Goal: Information Seeking & Learning: Learn about a topic

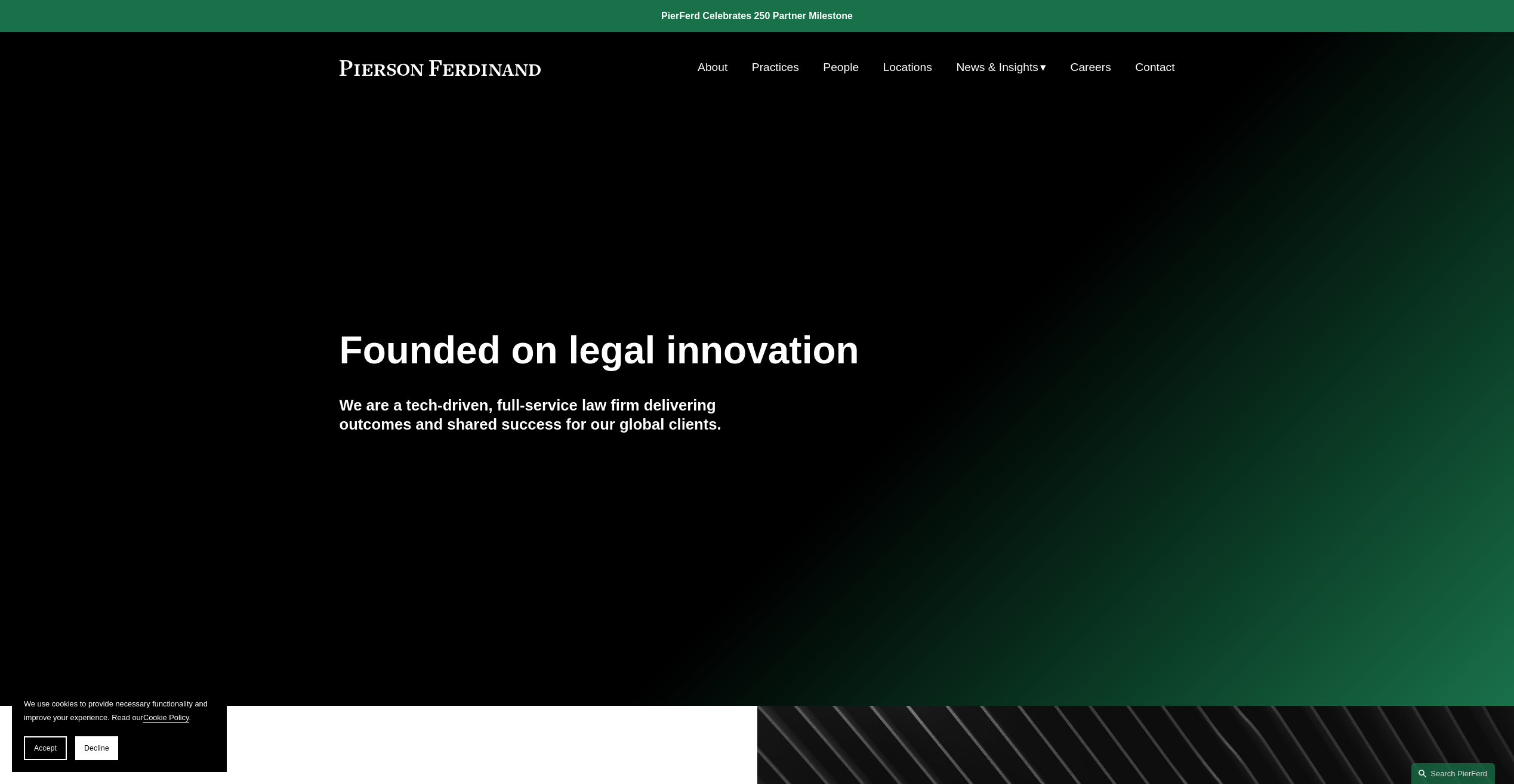
click at [780, 67] on link "Practices" at bounding box center [776, 67] width 47 height 23
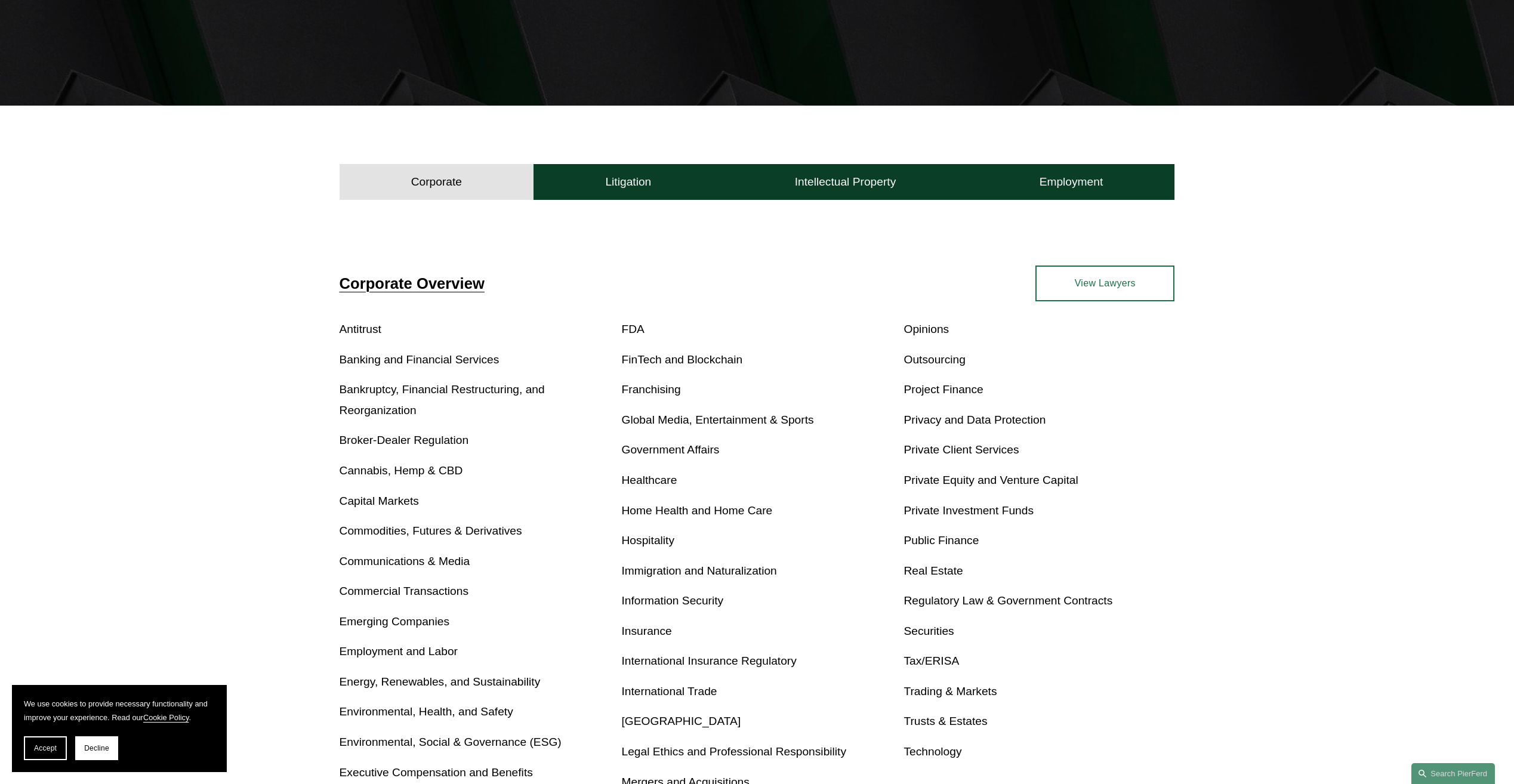
scroll to position [298, 0]
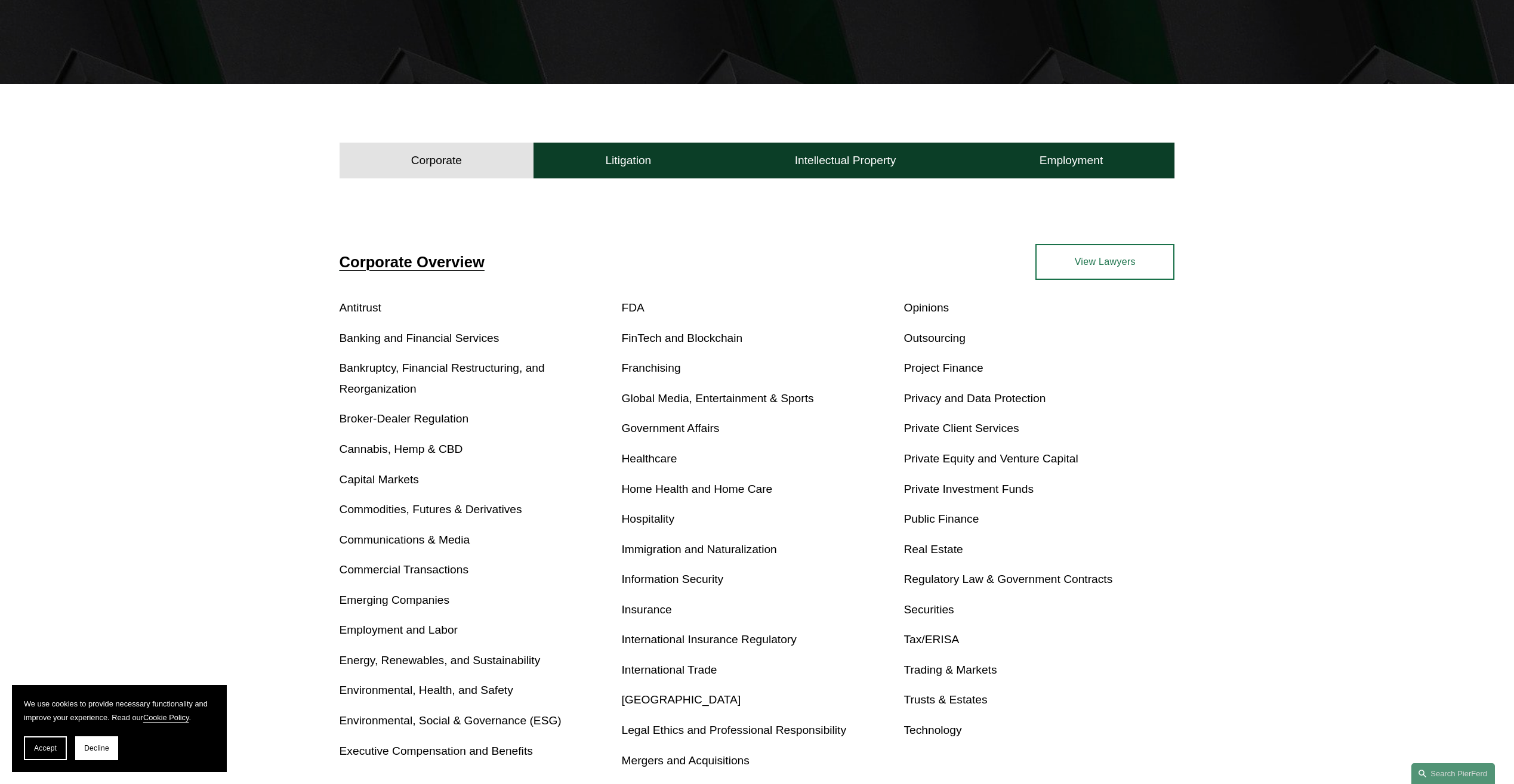
click at [421, 451] on link "Cannabis, Hemp & CBD" at bounding box center [401, 448] width 123 height 12
drag, startPoint x: 972, startPoint y: 521, endPoint x: 862, endPoint y: 460, distance: 125.8
click at [861, 459] on p "Healthcare" at bounding box center [757, 459] width 271 height 21
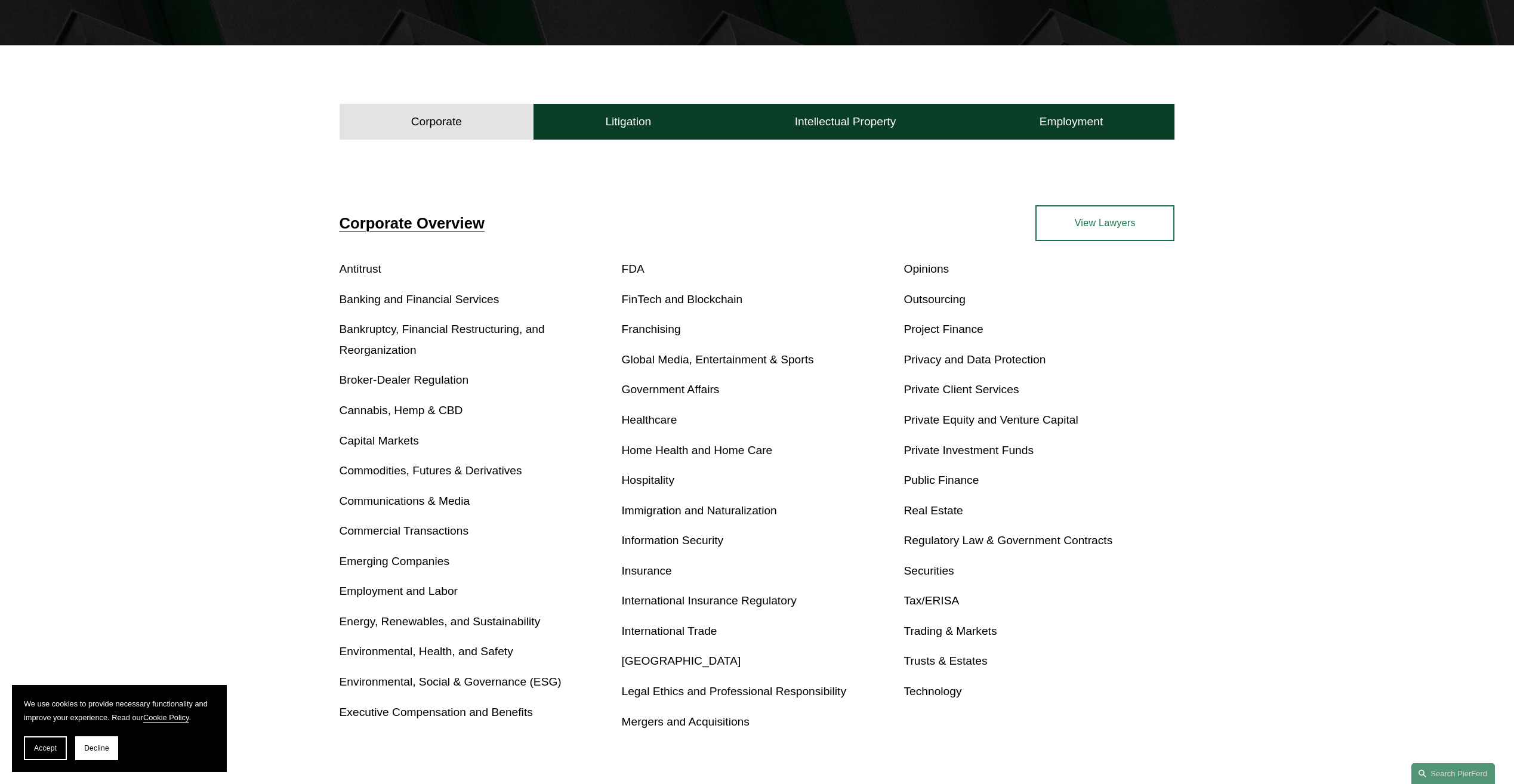
scroll to position [358, 0]
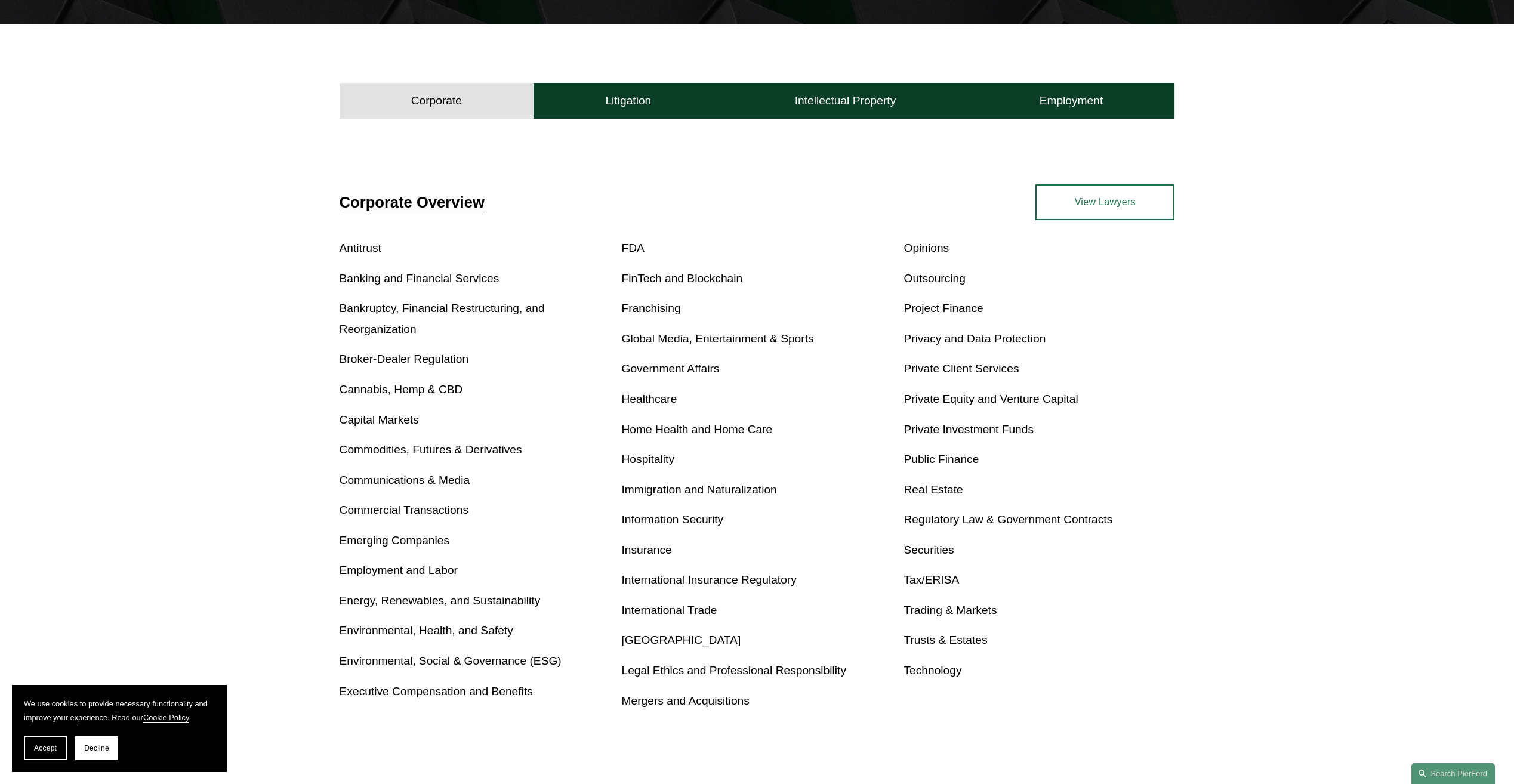
click at [664, 399] on link "Healthcare" at bounding box center [650, 399] width 56 height 12
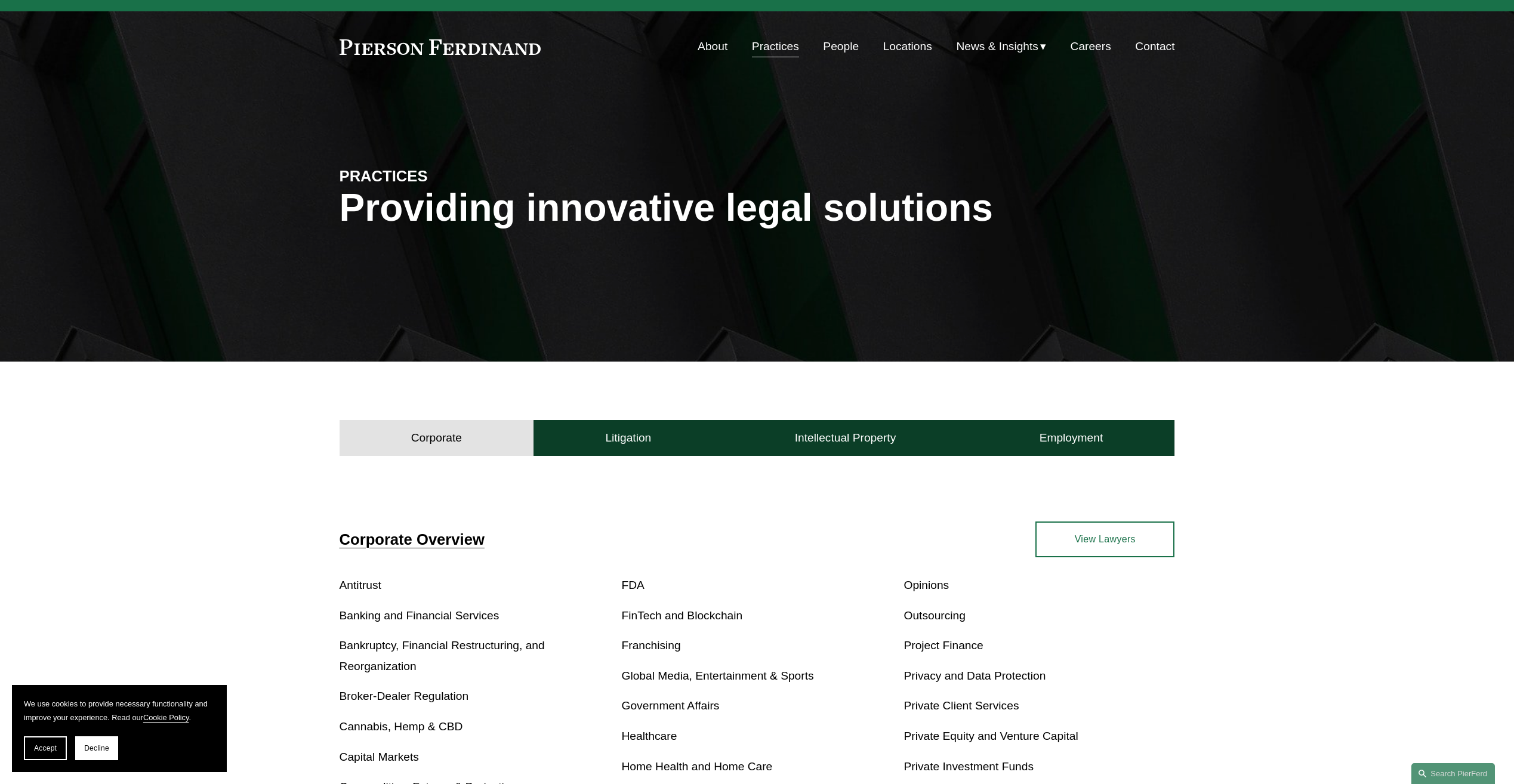
scroll to position [0, 0]
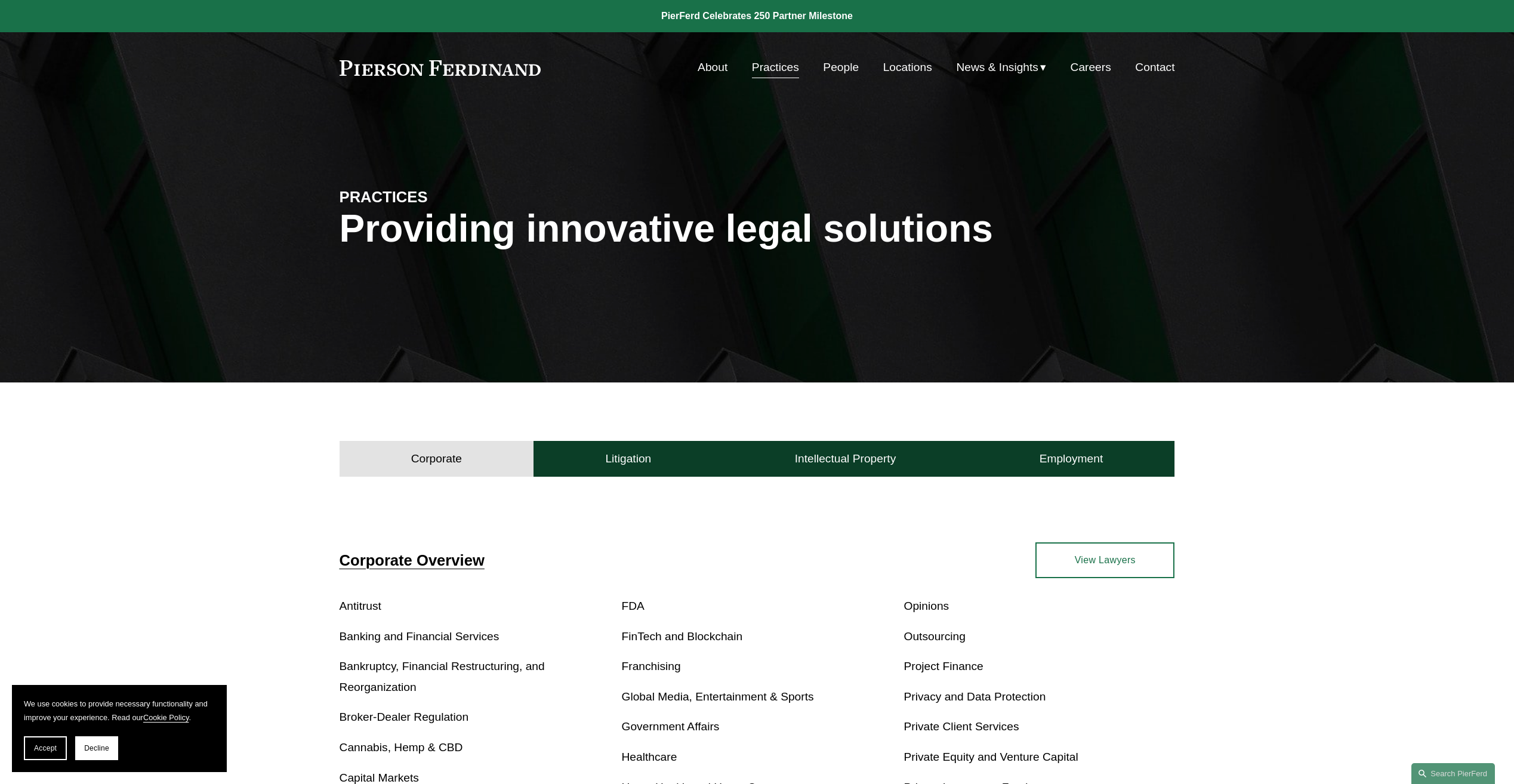
click at [839, 64] on link "People" at bounding box center [840, 67] width 36 height 23
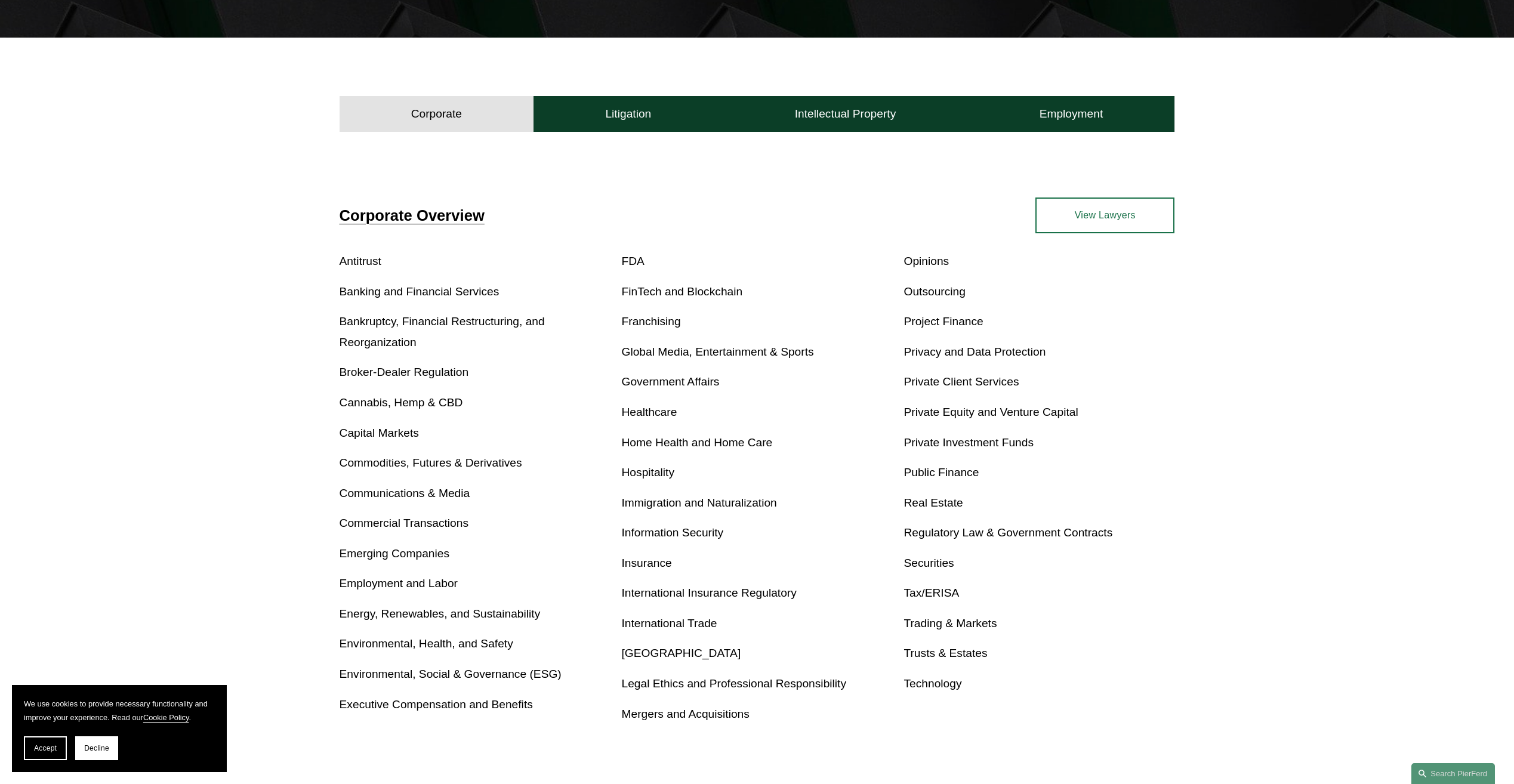
scroll to position [358, 0]
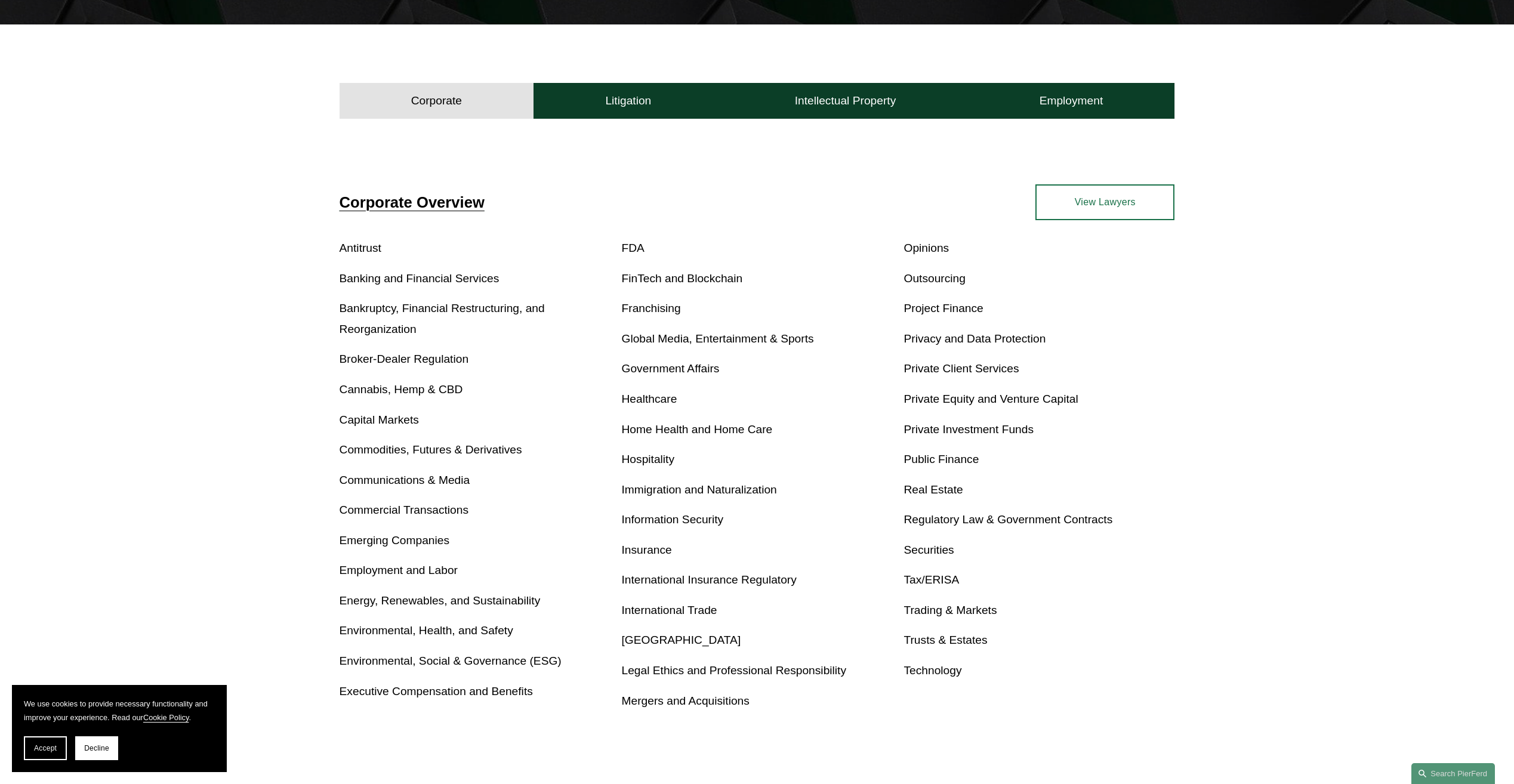
click at [642, 553] on link "Insurance" at bounding box center [647, 550] width 50 height 12
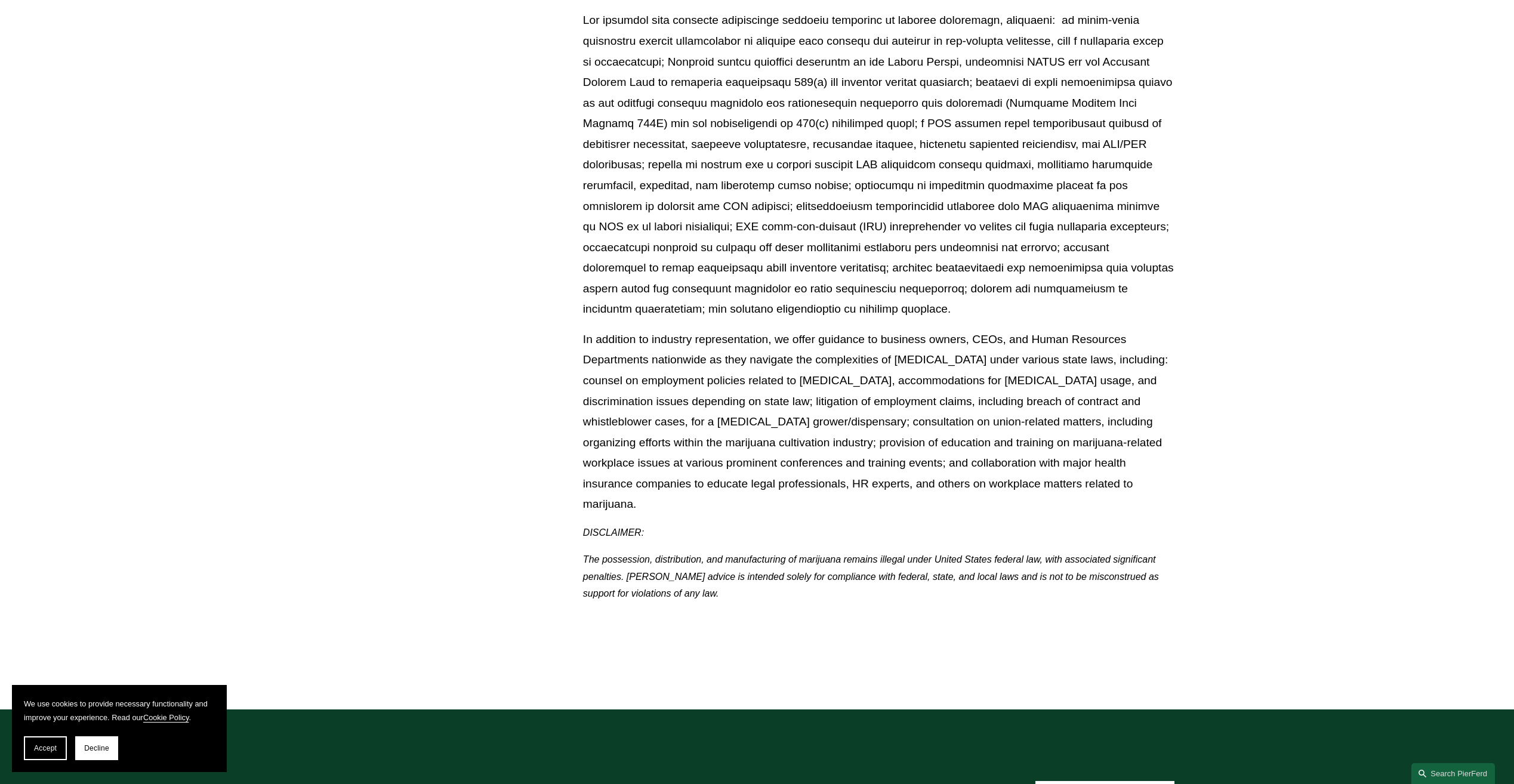
scroll to position [775, 0]
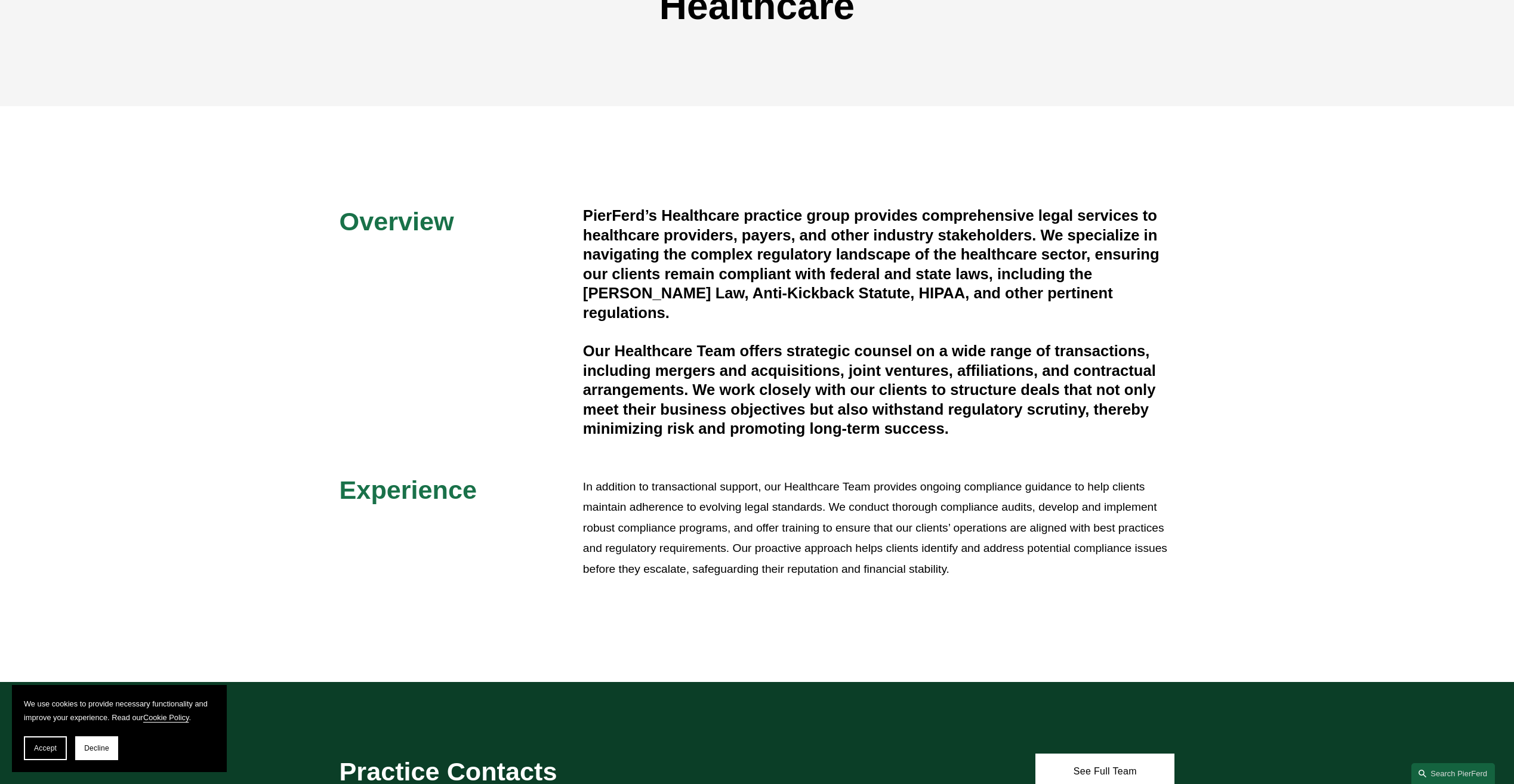
scroll to position [239, 0]
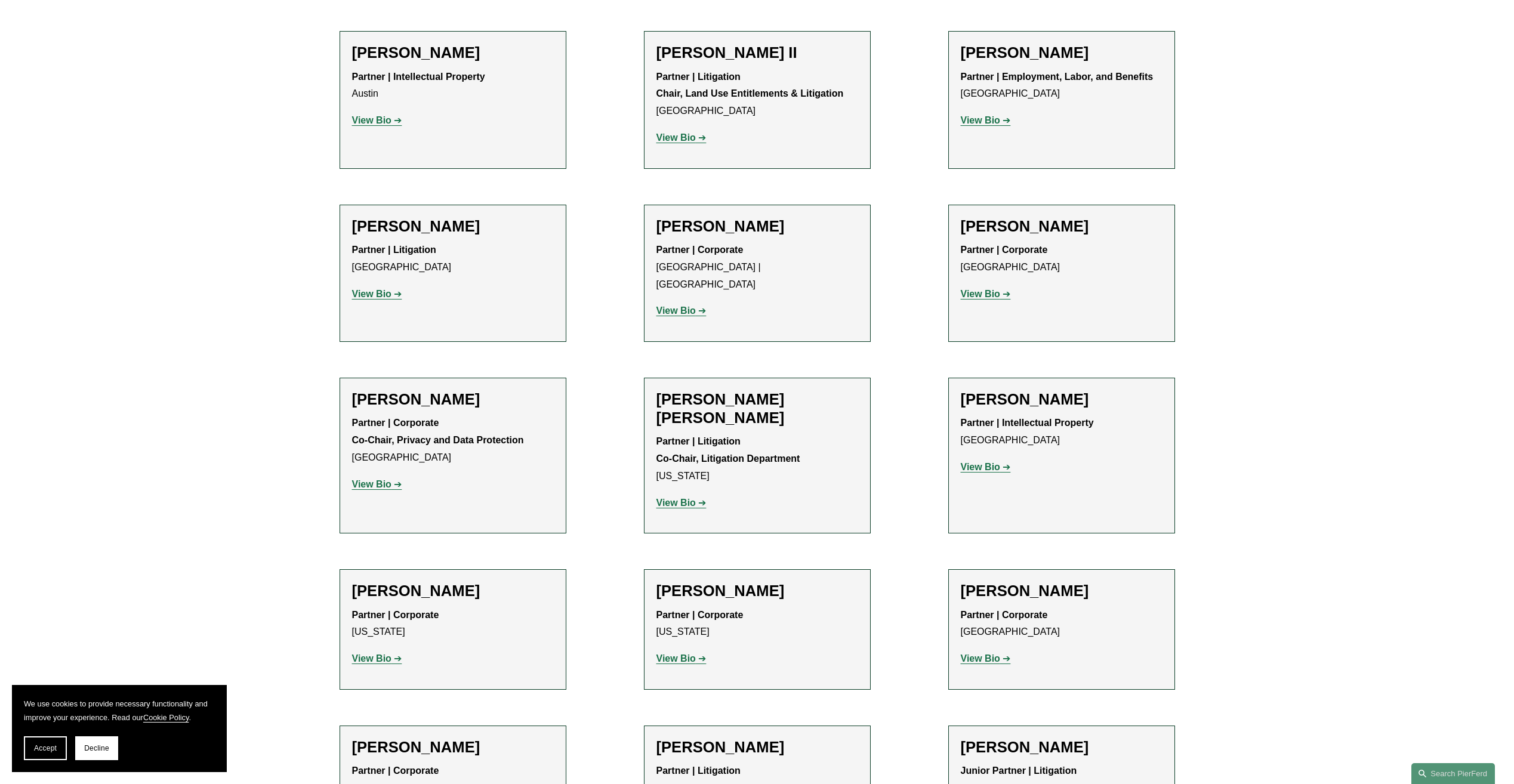
scroll to position [1193, 0]
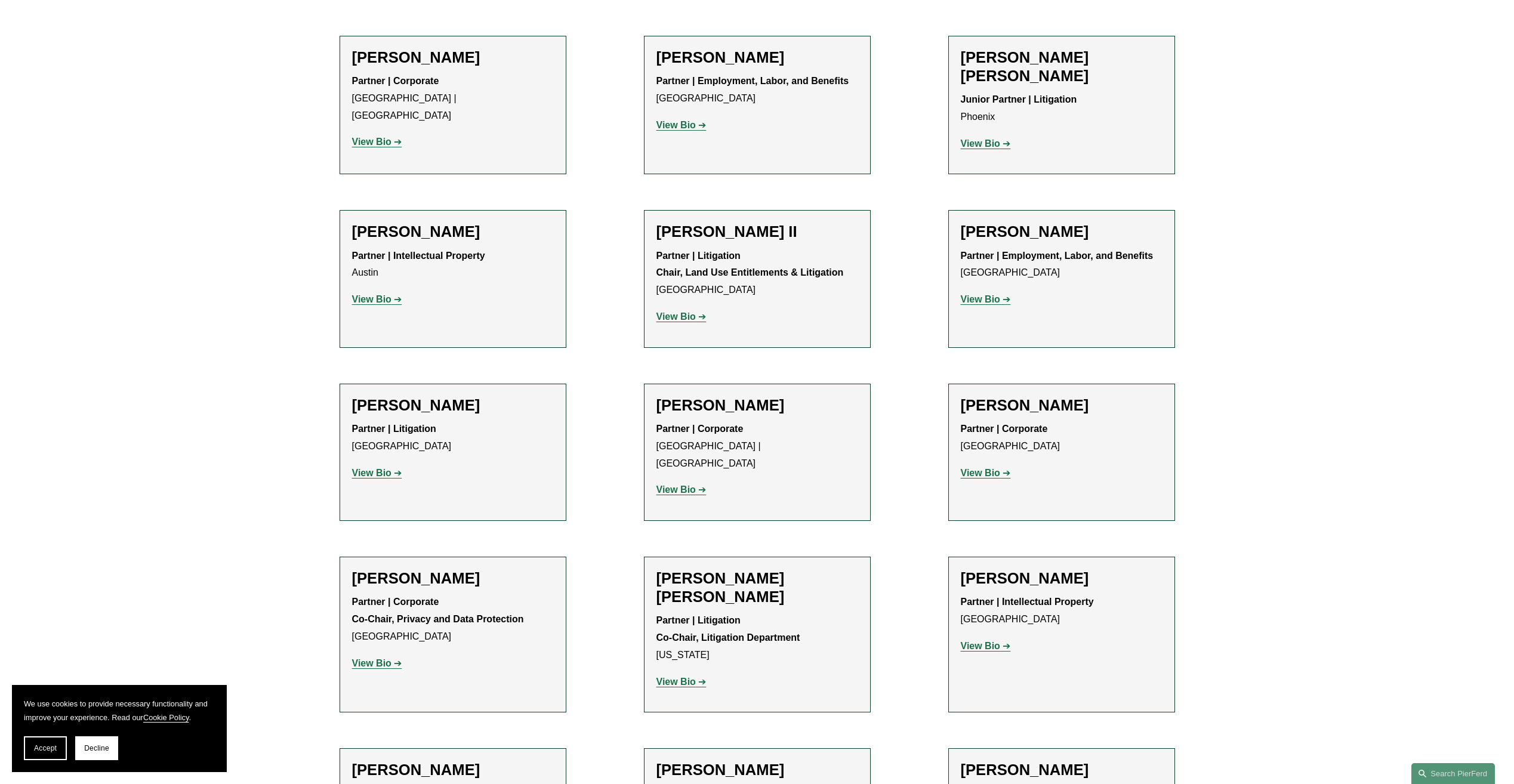
click at [389, 467] on strong "View Bio" at bounding box center [372, 473] width 40 height 10
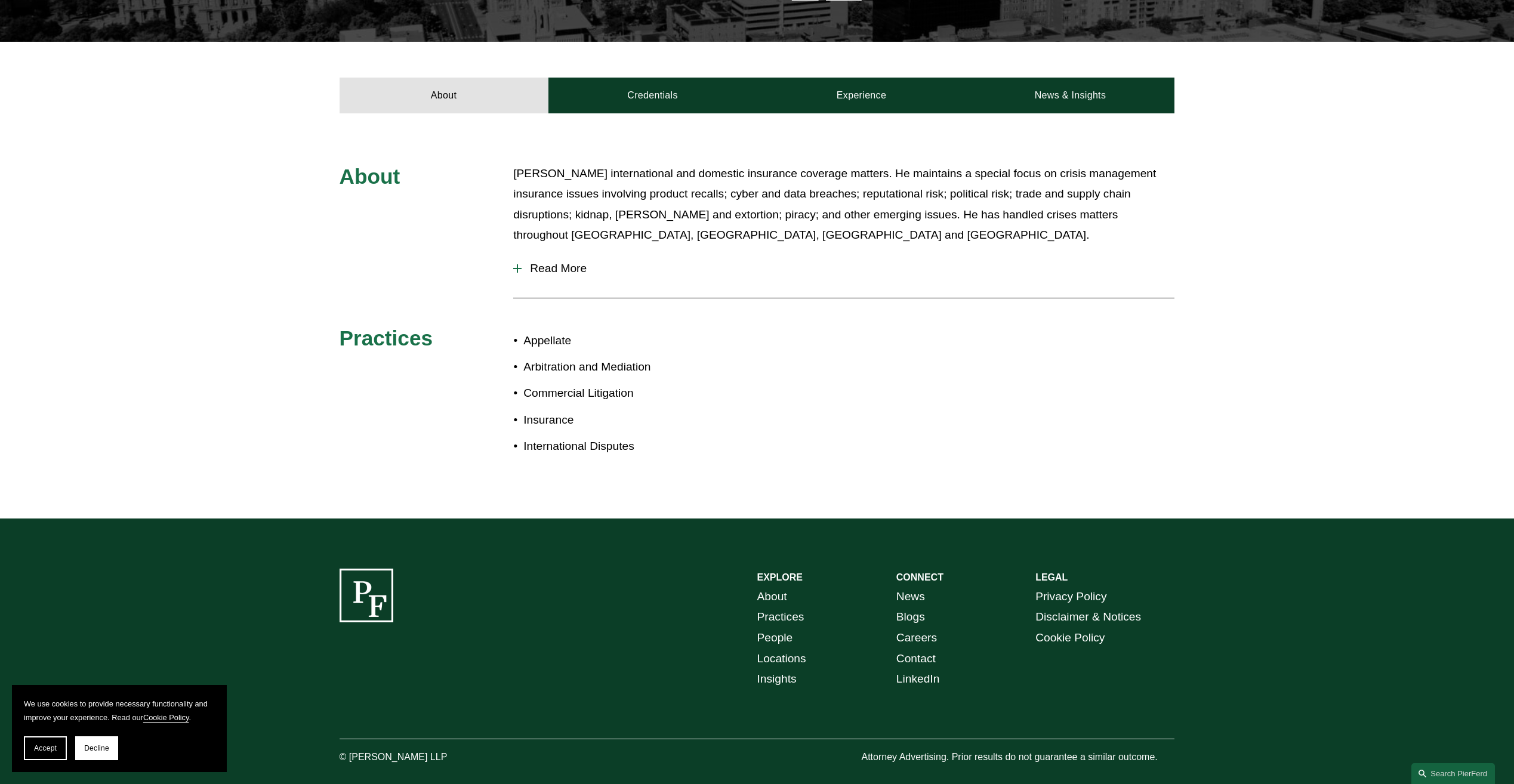
scroll to position [418, 0]
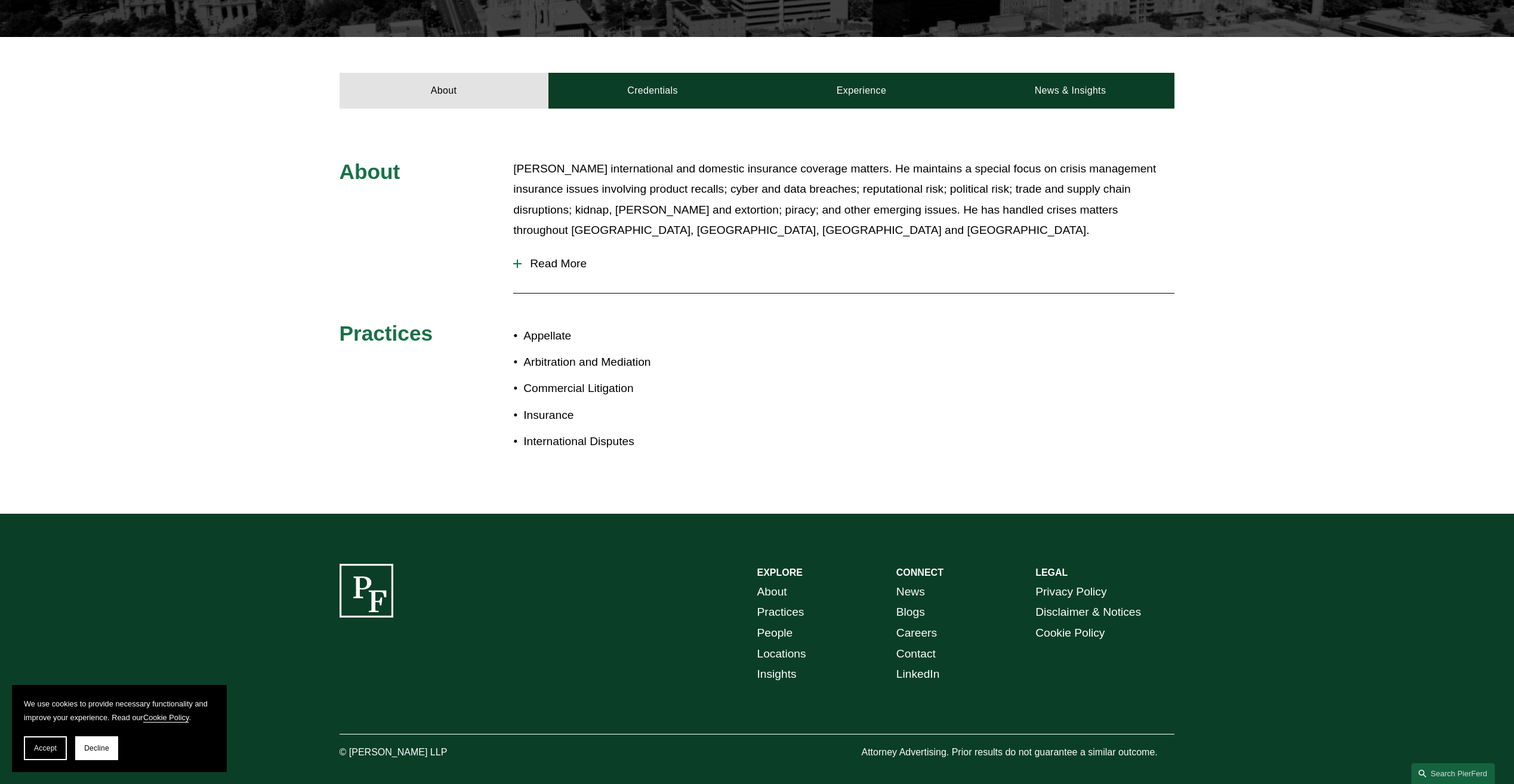
drag, startPoint x: 529, startPoint y: 302, endPoint x: 528, endPoint y: 295, distance: 7.1
click at [528, 303] on div "About Joe handles international and domestic insurance coverage matters. He mai…" at bounding box center [757, 311] width 1514 height 306
click at [517, 259] on div at bounding box center [518, 263] width 1 height 8
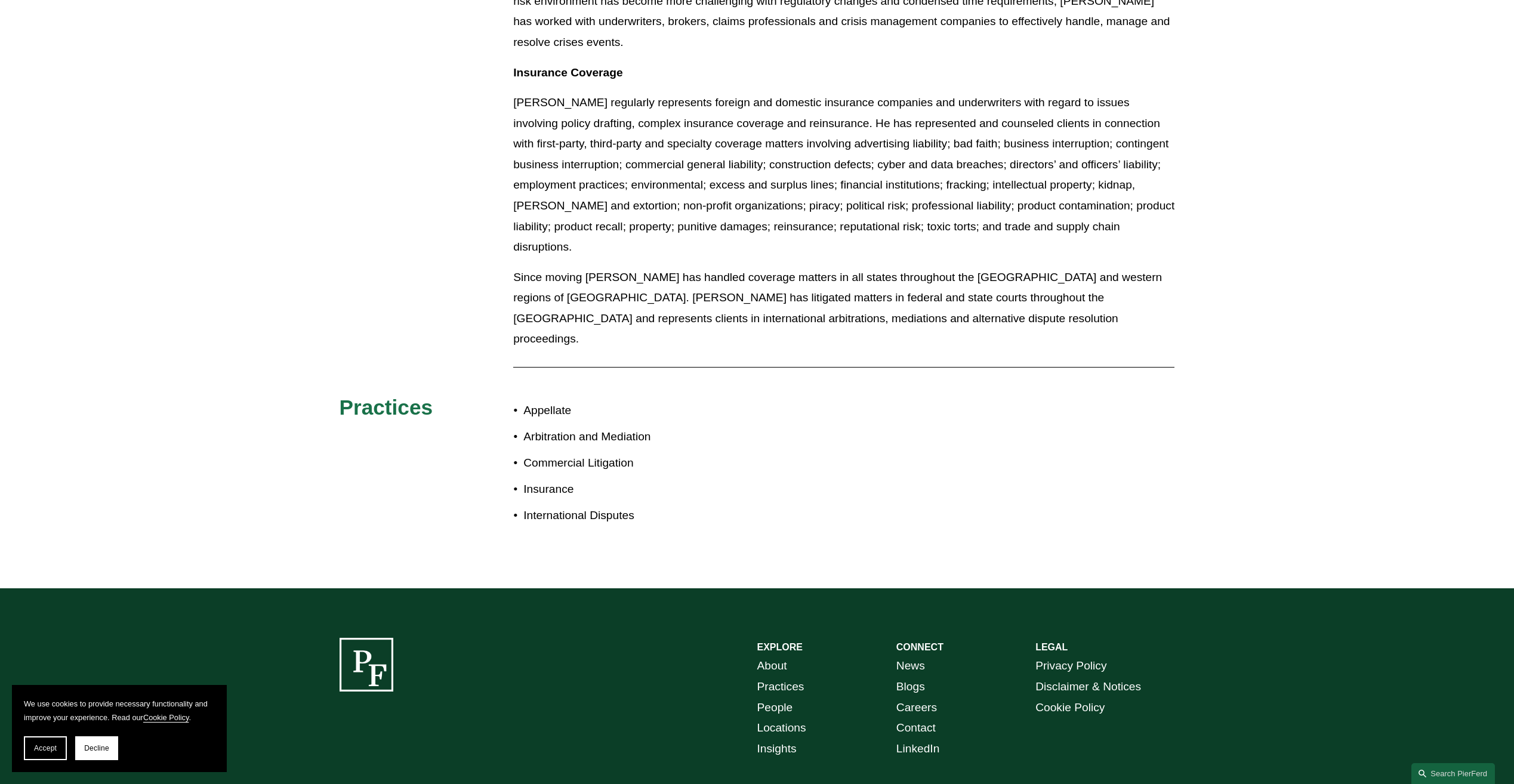
scroll to position [974, 0]
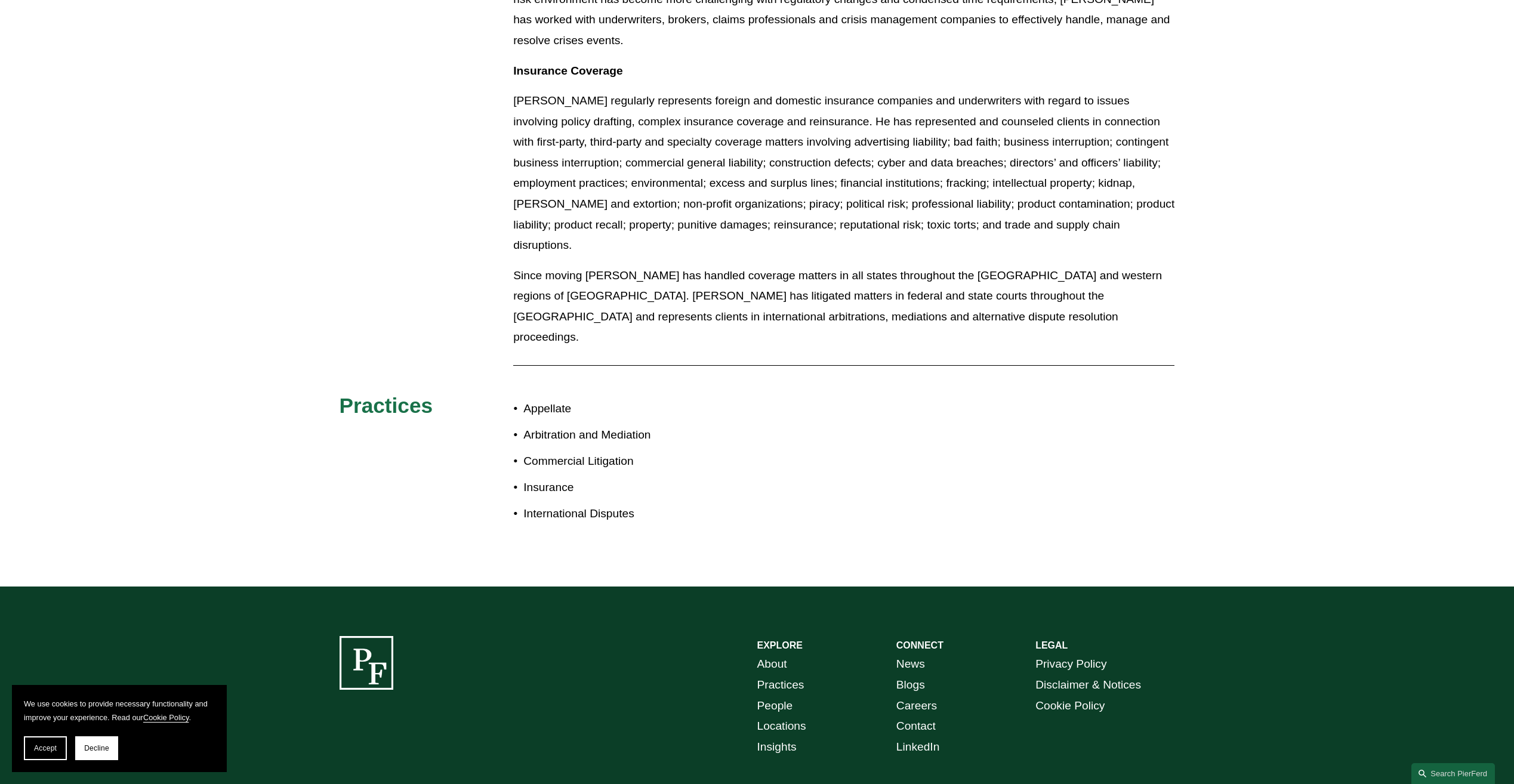
click at [548, 477] on p "Insurance" at bounding box center [640, 487] width 233 height 21
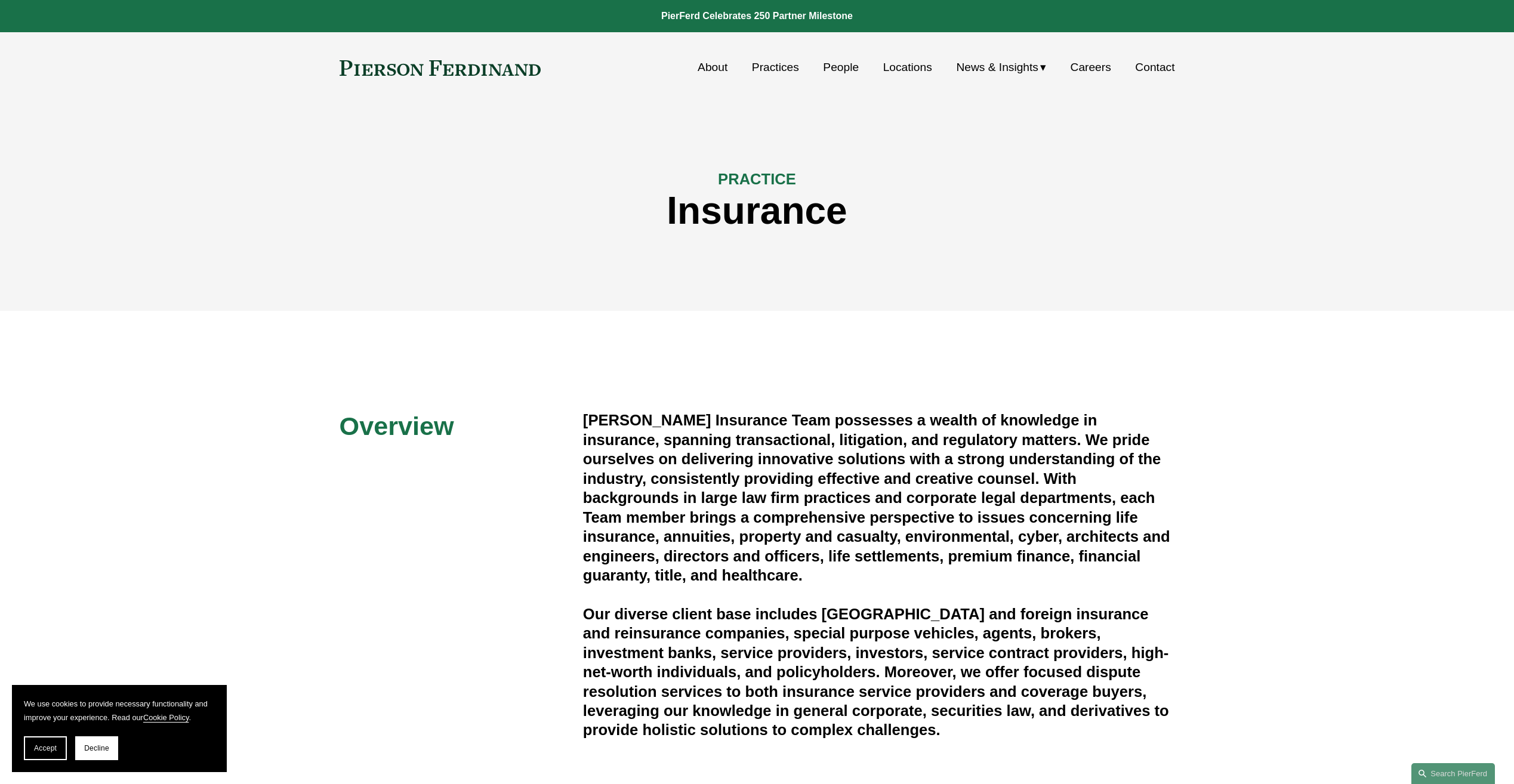
click at [0, 0] on span "Insights" at bounding box center [0, 0] width 0 height 0
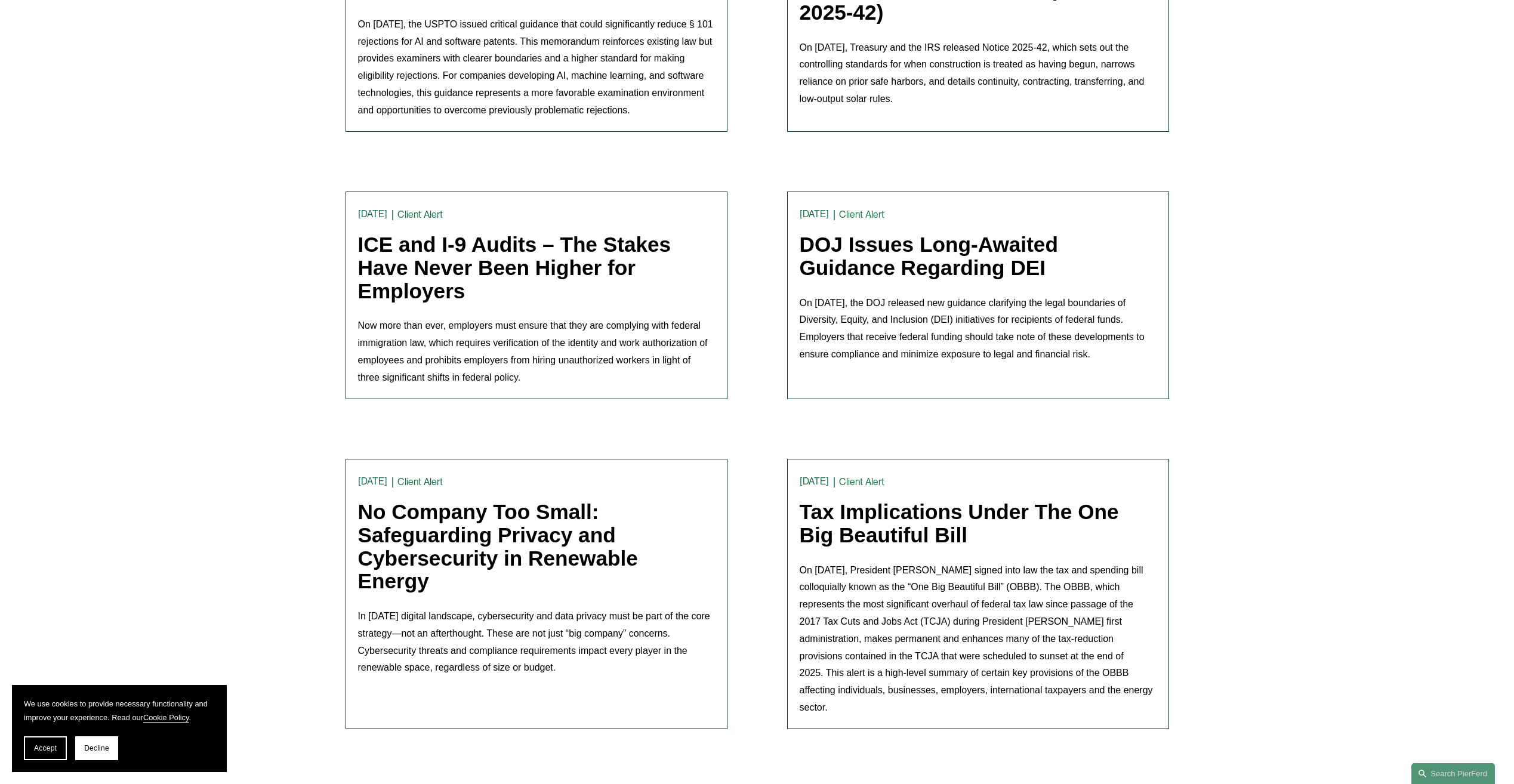
scroll to position [596, 0]
